Goal: Navigation & Orientation: Find specific page/section

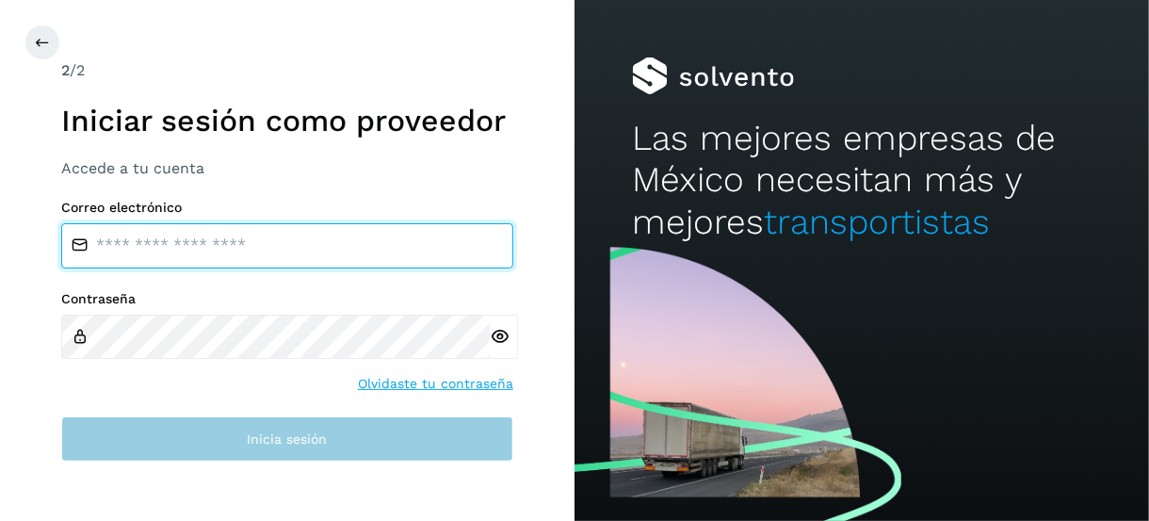
type input "**********"
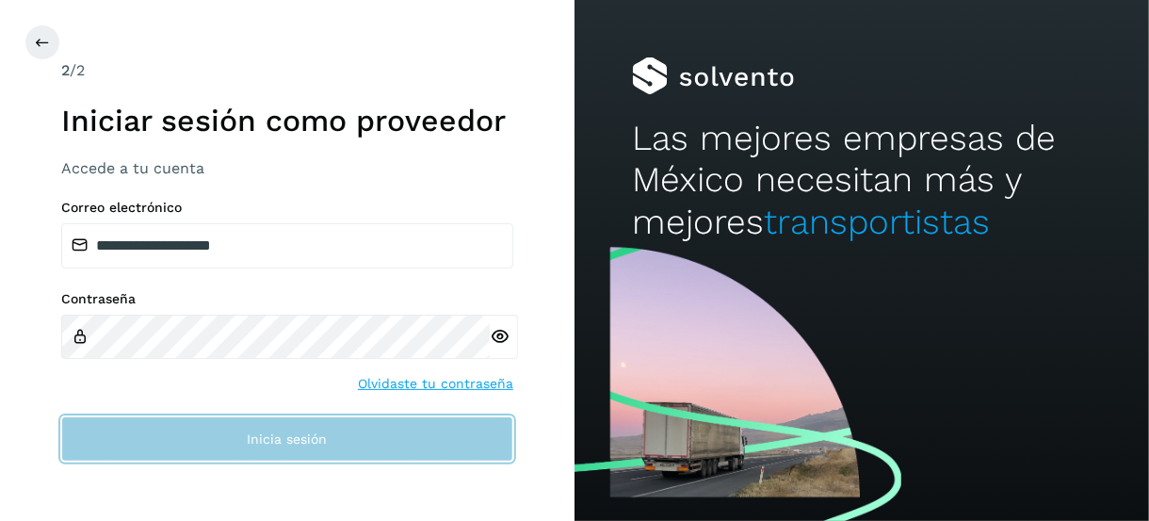
click at [273, 448] on button "Inicia sesión" at bounding box center [287, 438] width 452 height 45
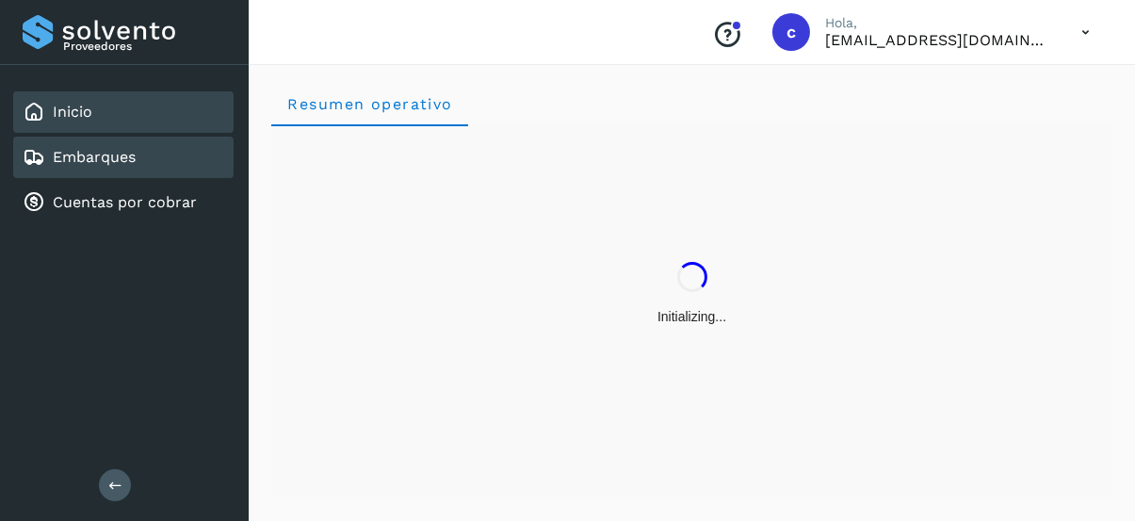
click at [131, 154] on link "Embarques" at bounding box center [94, 157] width 83 height 18
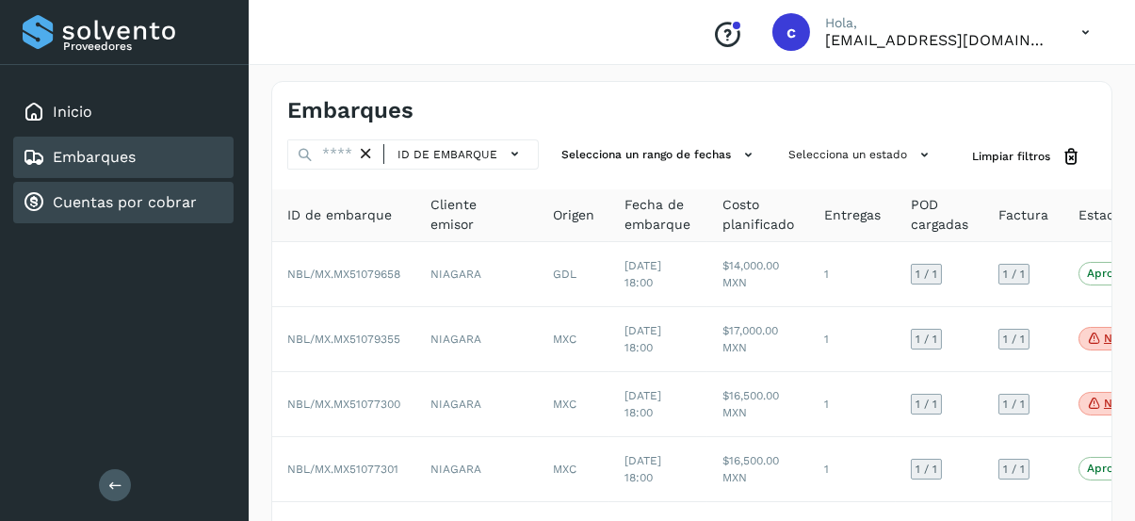
click at [111, 202] on link "Cuentas por cobrar" at bounding box center [125, 202] width 144 height 18
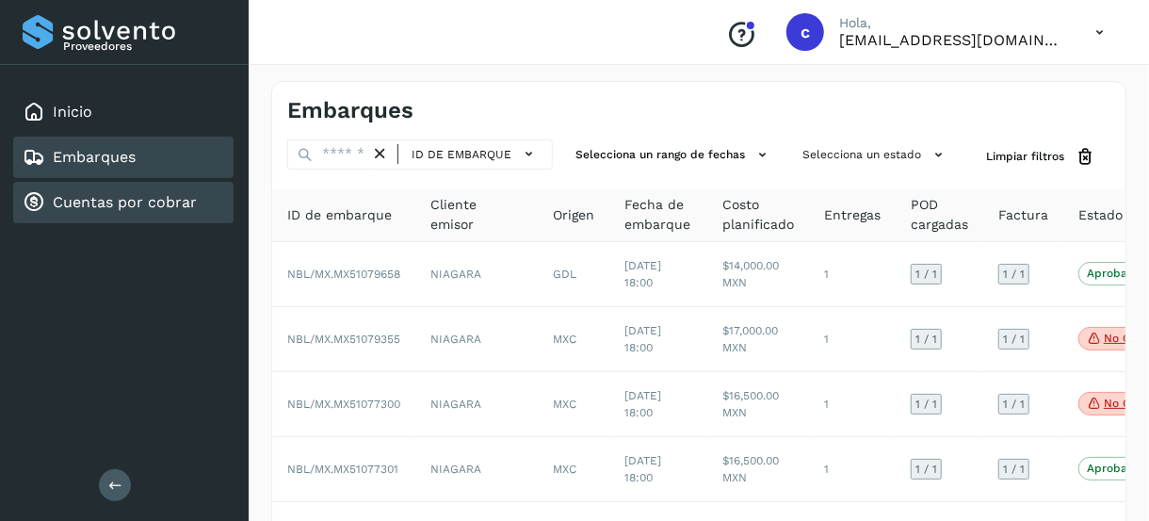
click at [111, 158] on link "Embarques" at bounding box center [94, 157] width 83 height 18
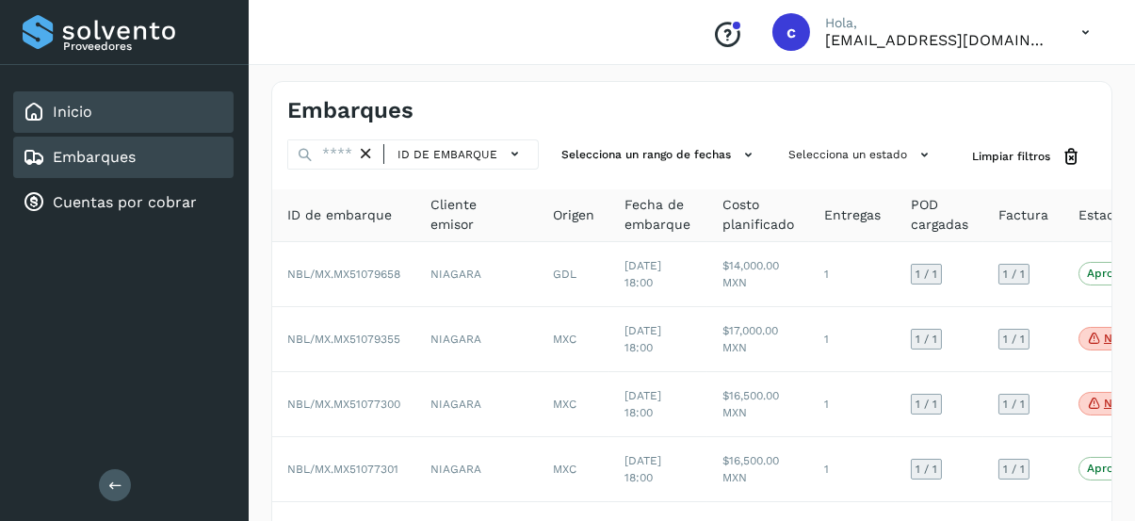
click at [89, 105] on link "Inicio" at bounding box center [73, 112] width 40 height 18
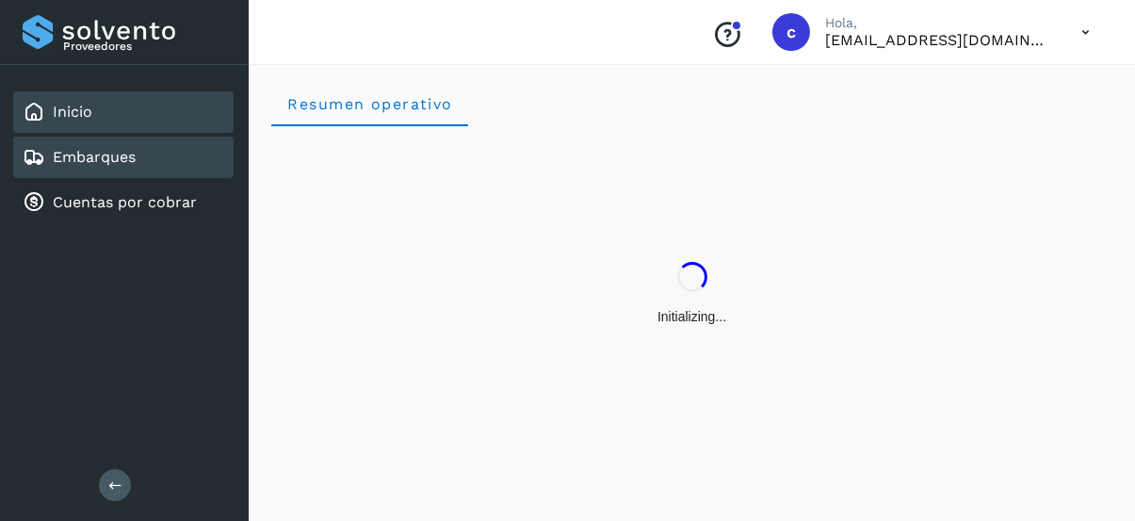
click at [116, 142] on div "Embarques" at bounding box center [123, 157] width 220 height 41
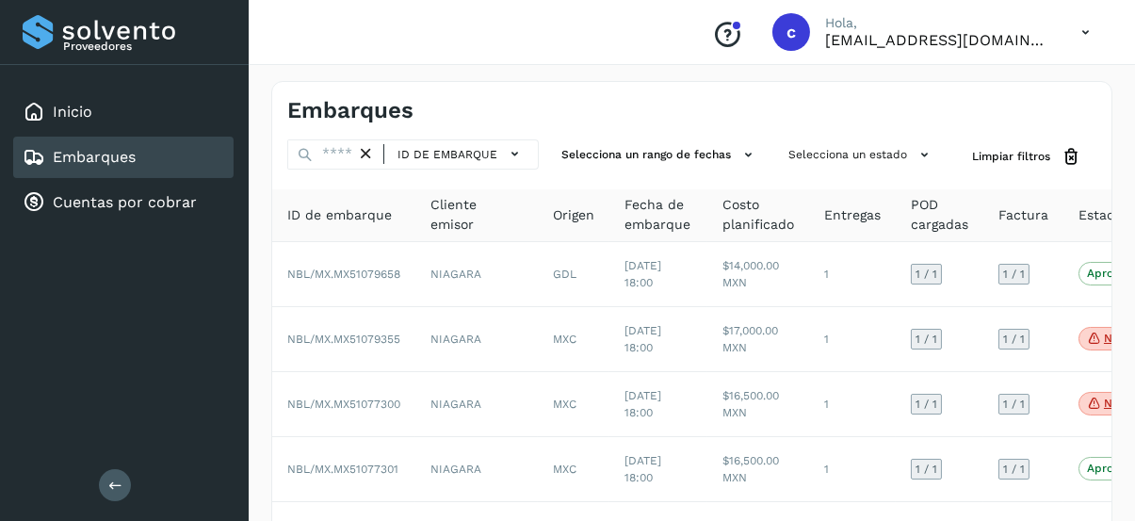
drag, startPoint x: 473, startPoint y: 8, endPoint x: 348, endPoint y: 8, distance: 124.3
click at [461, 17] on div "Conoce nuestros beneficios c Hola, [EMAIL_ADDRESS][DOMAIN_NAME]" at bounding box center [692, 32] width 886 height 65
